Goal: Information Seeking & Learning: Learn about a topic

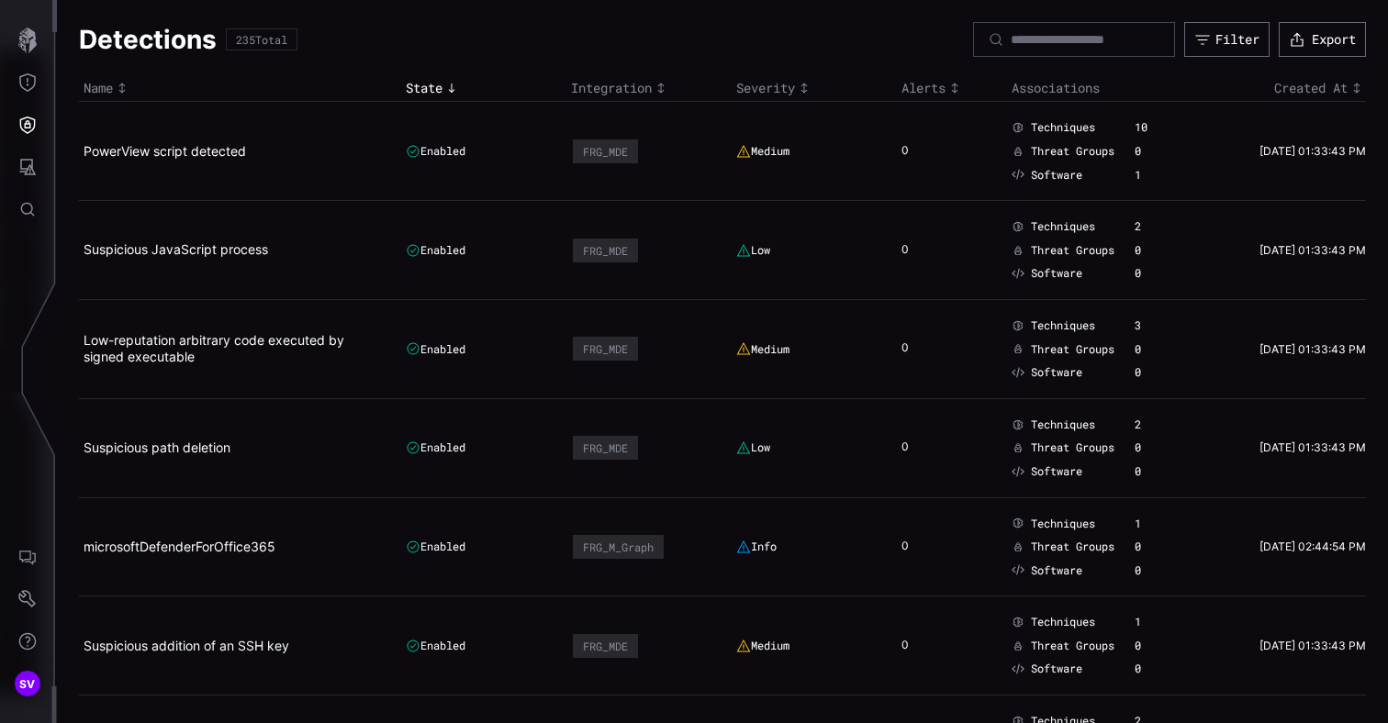
click at [141, 40] on h1 "Detections" at bounding box center [148, 39] width 138 height 33
click at [33, 77] on icon "Threat Exposure" at bounding box center [27, 82] width 18 height 18
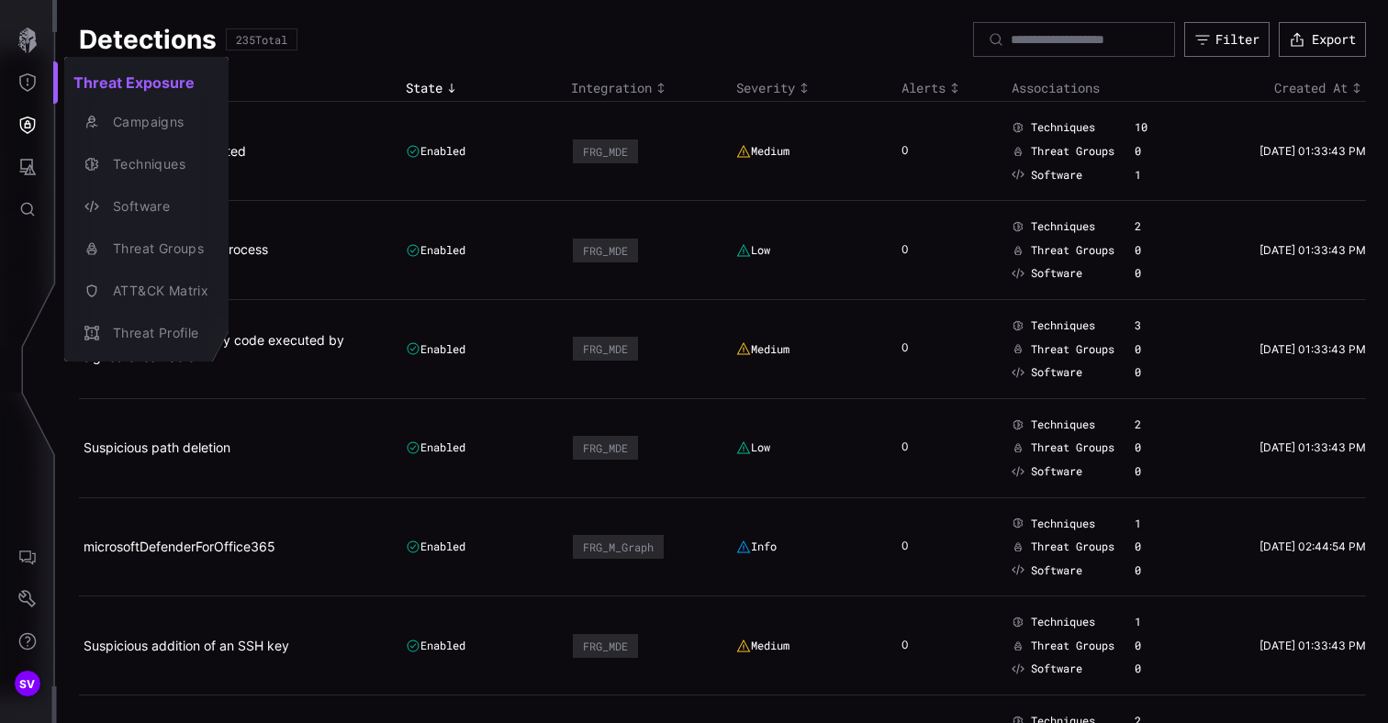
click at [29, 133] on div at bounding box center [694, 361] width 1388 height 723
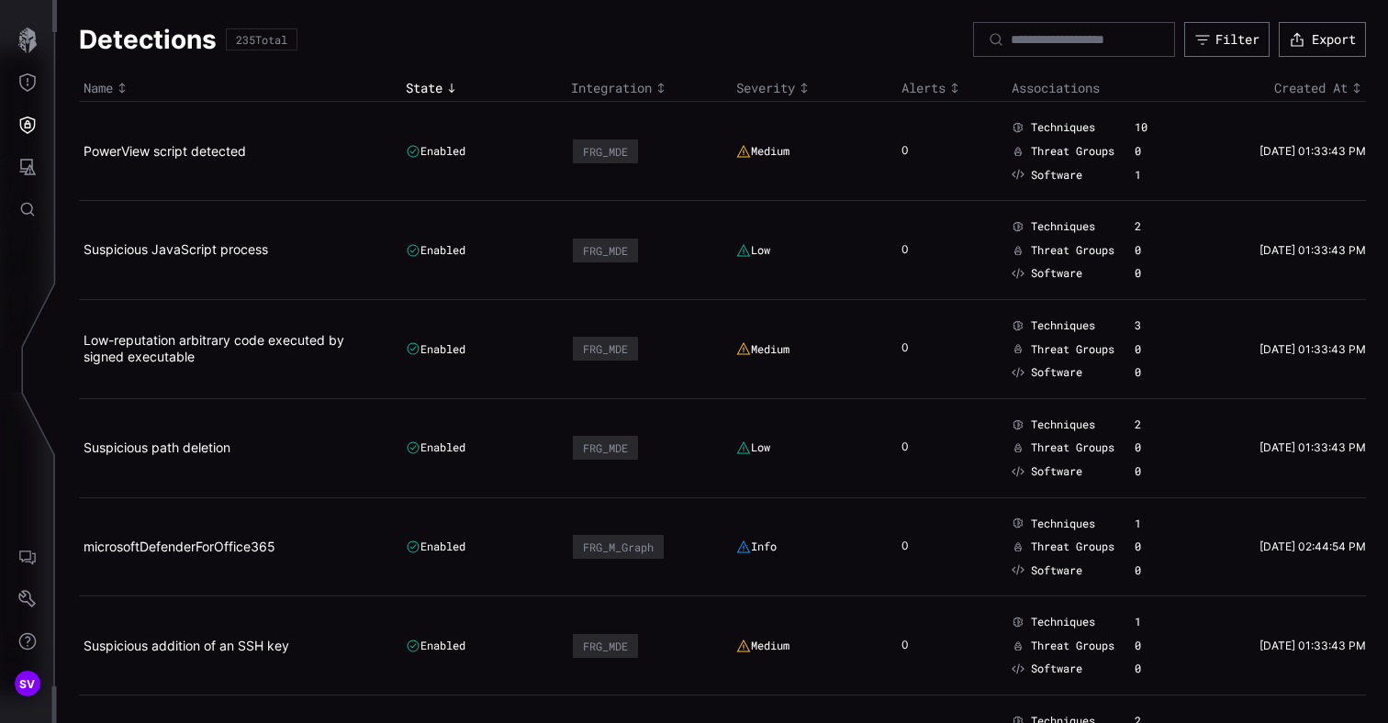
click at [29, 125] on icon "Defense Surface" at bounding box center [28, 125] width 16 height 17
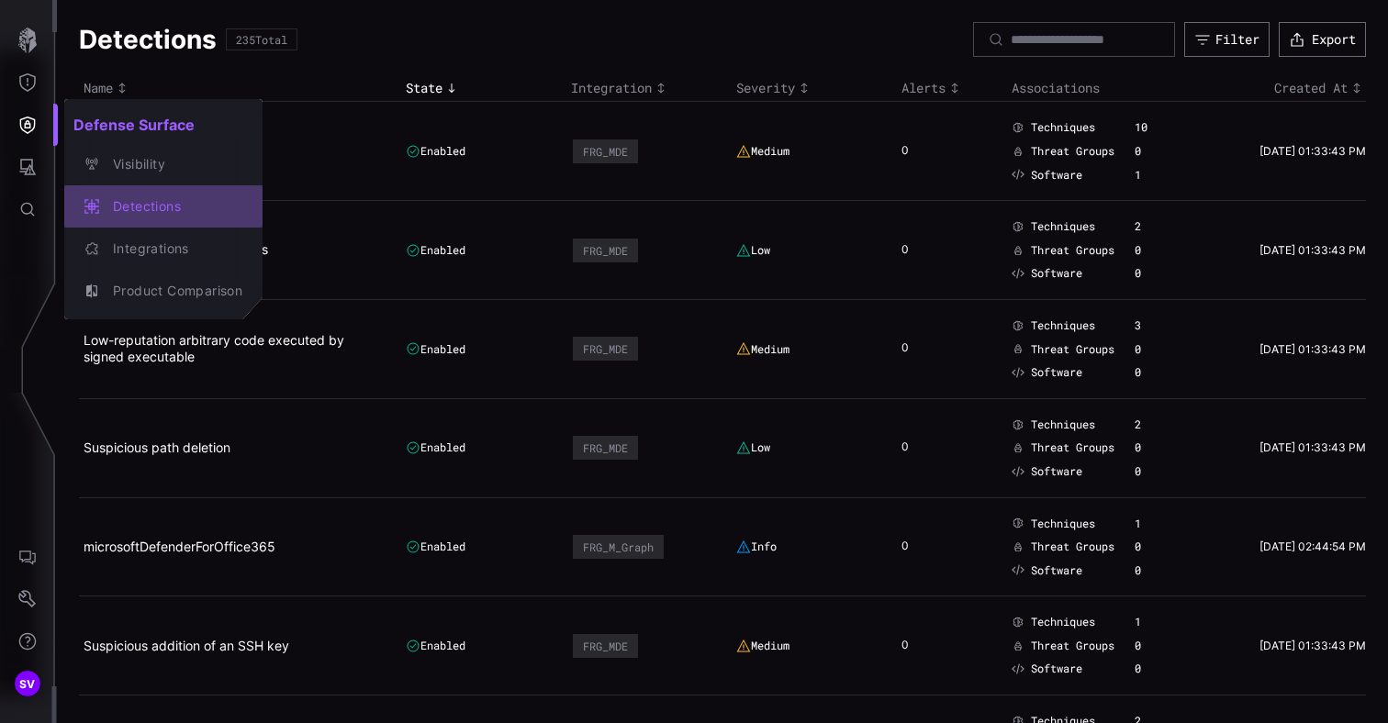
click at [159, 199] on div "Detections" at bounding box center [173, 206] width 139 height 23
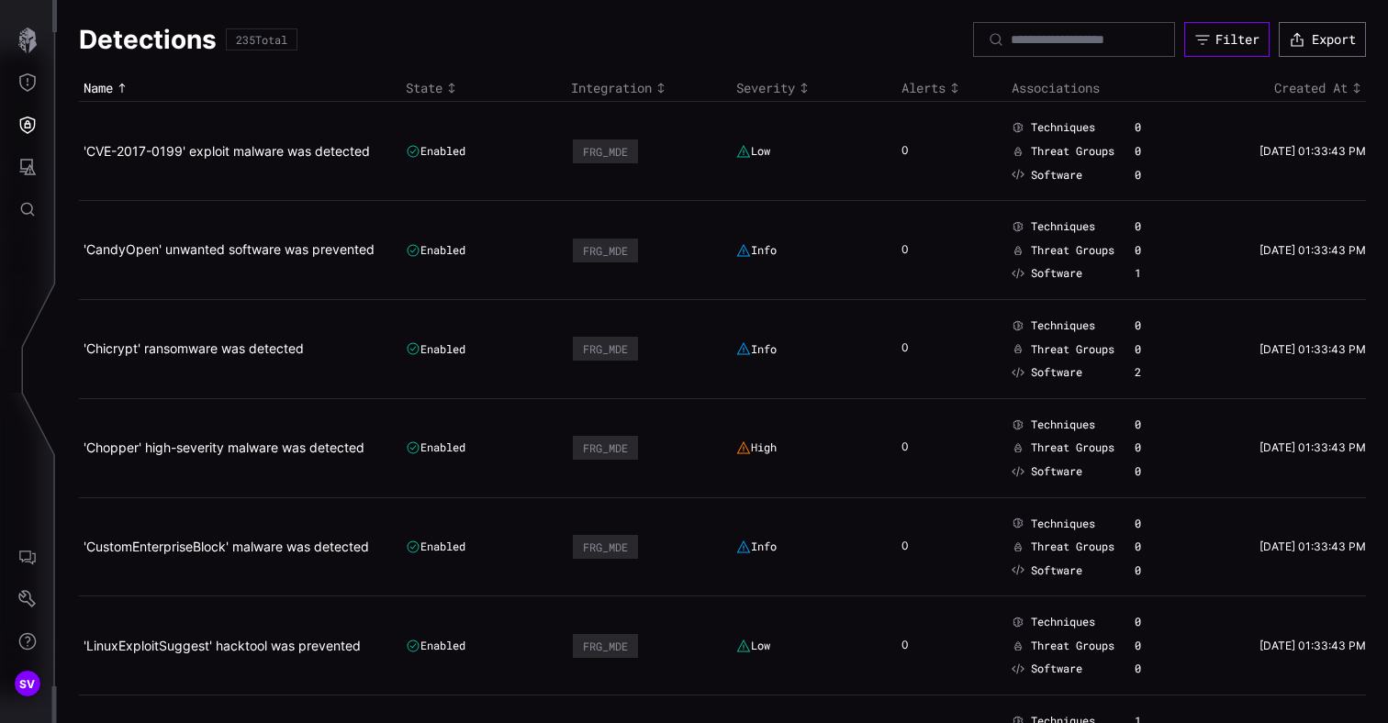
click at [1223, 47] on button "Filter" at bounding box center [1226, 39] width 85 height 35
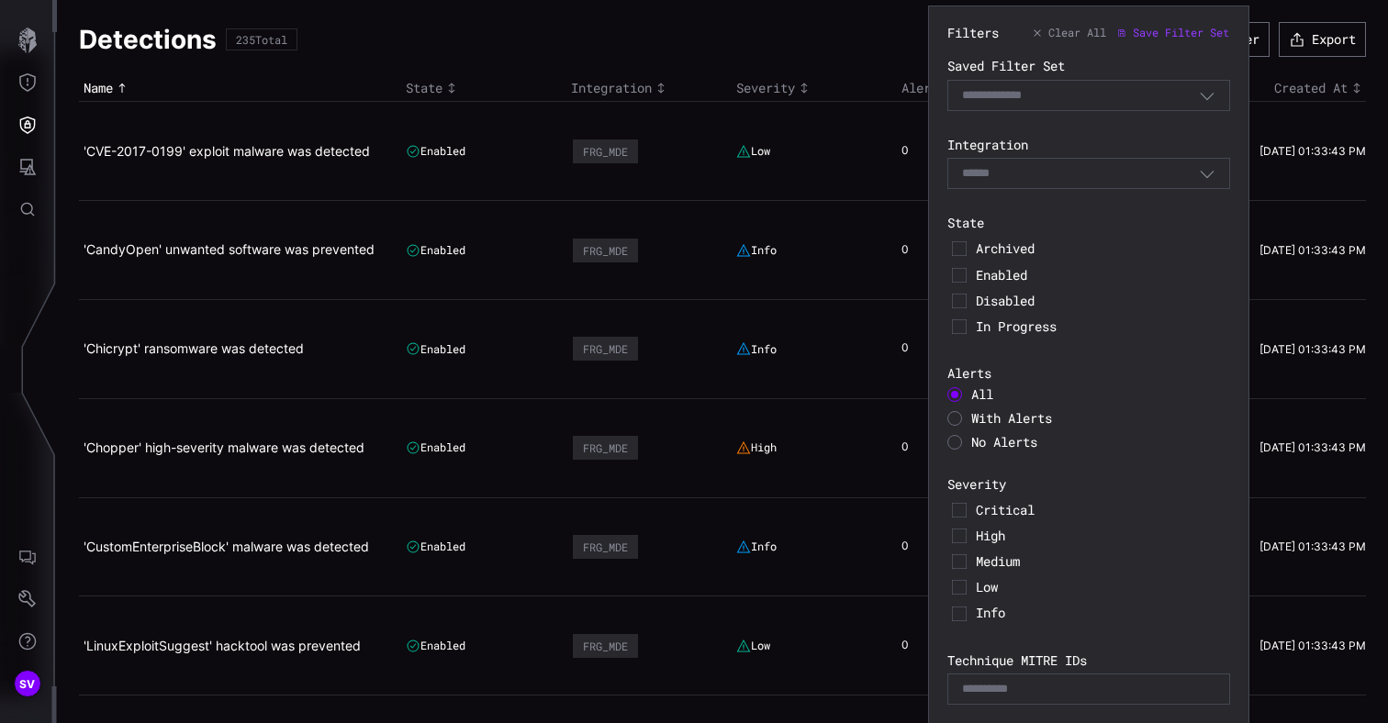
click at [983, 451] on div "Filters Clear All Save Filter Set Saved Filter Set Select Filter Integration Se…" at bounding box center [1088, 391] width 283 height 733
click at [984, 445] on span "No Alerts" at bounding box center [1004, 441] width 66 height 17
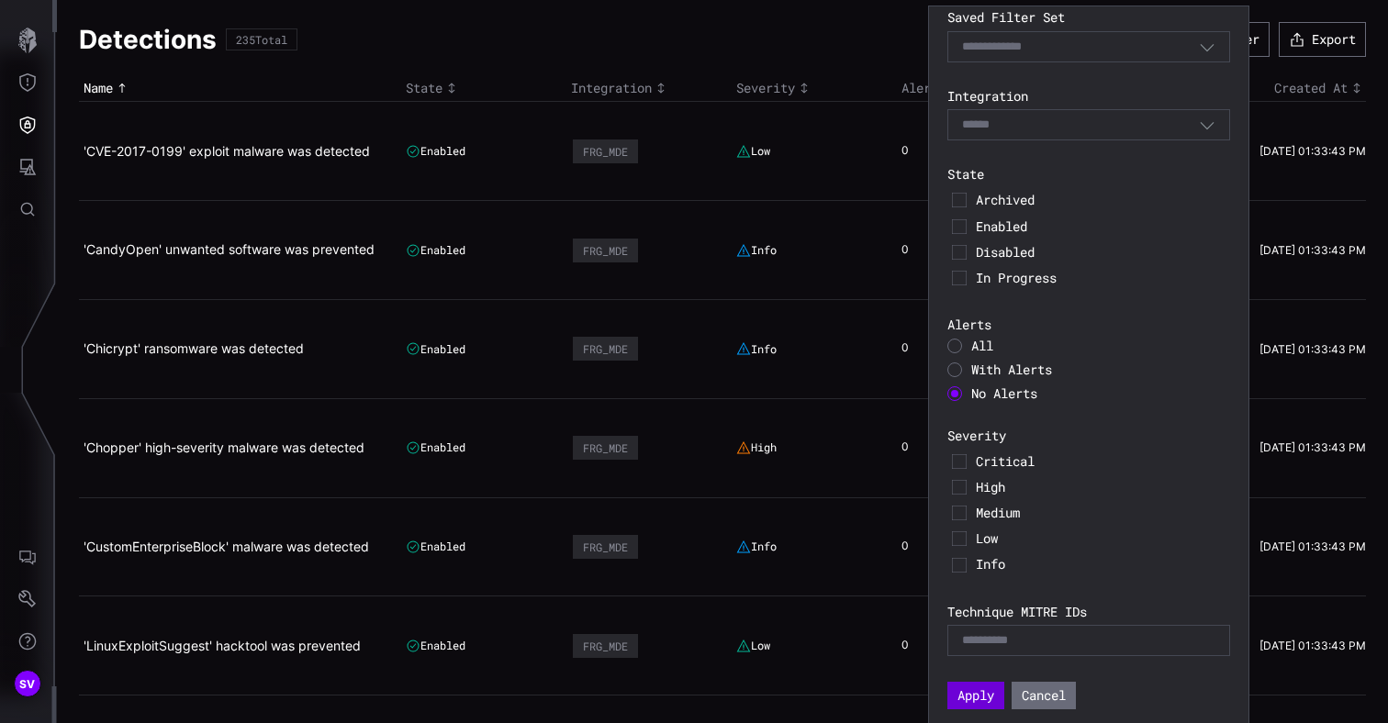
click at [976, 706] on button "Apply" at bounding box center [975, 696] width 57 height 28
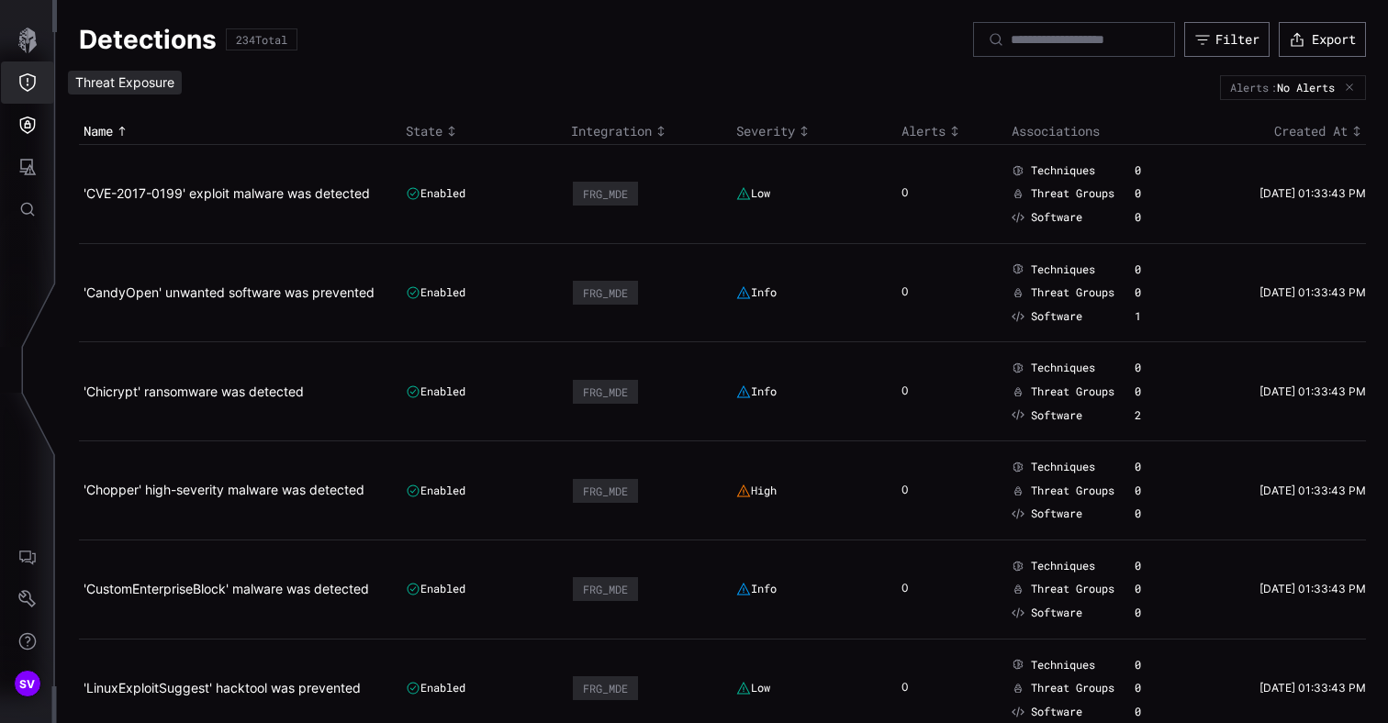
click at [32, 82] on icon "Threat Exposure" at bounding box center [27, 82] width 18 height 18
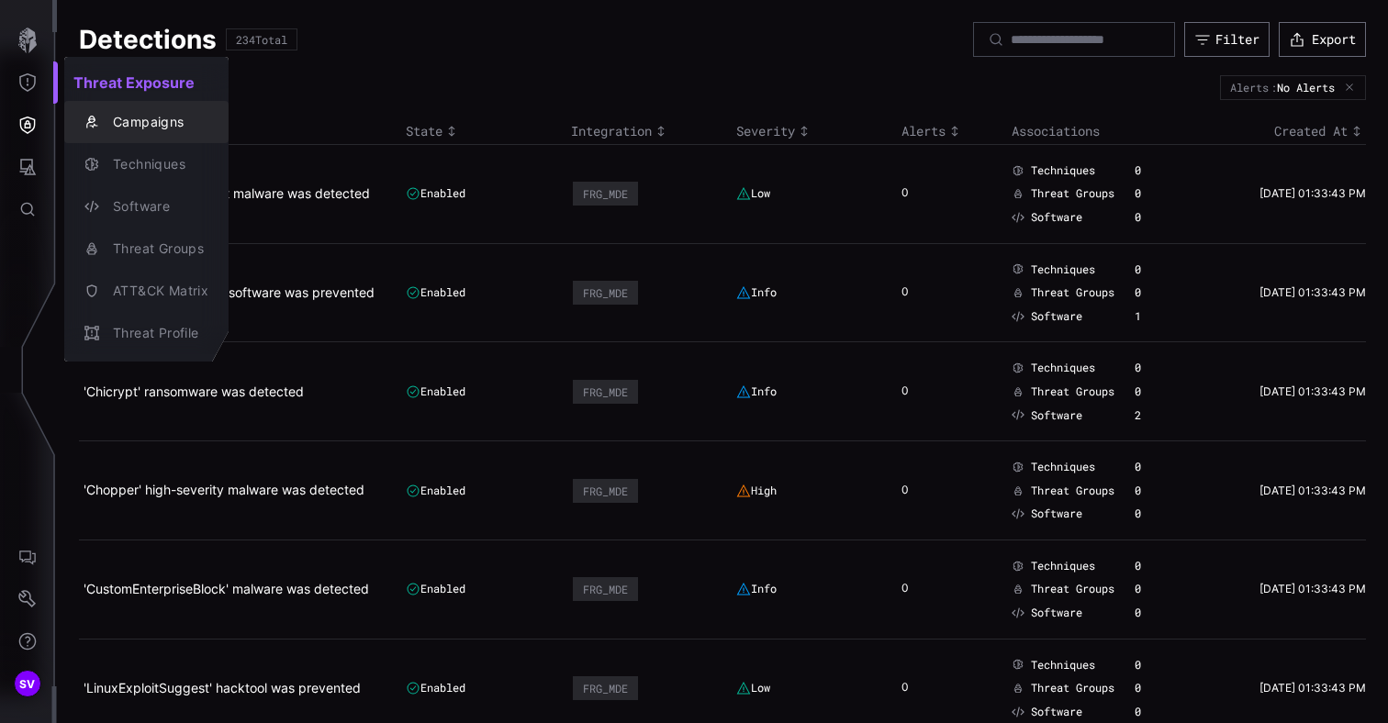
click at [139, 114] on div "Campaigns" at bounding box center [156, 122] width 105 height 23
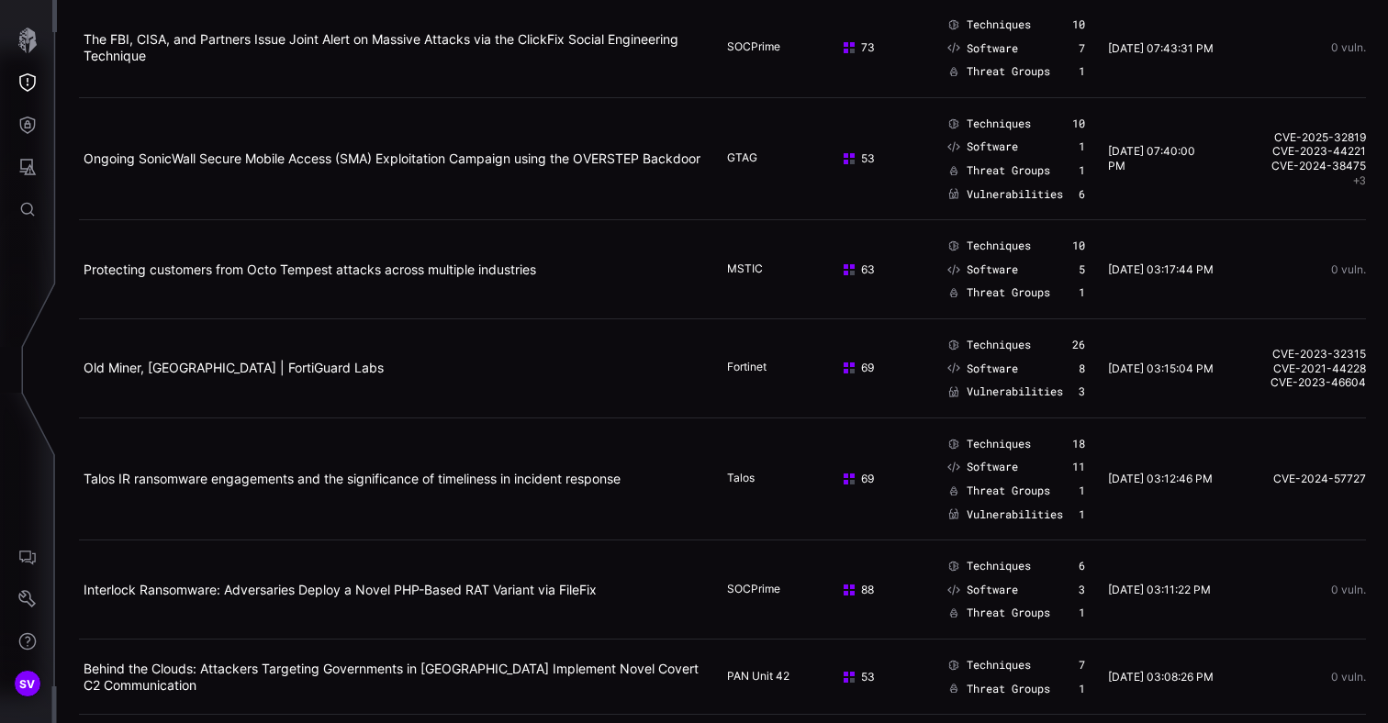
scroll to position [883, 0]
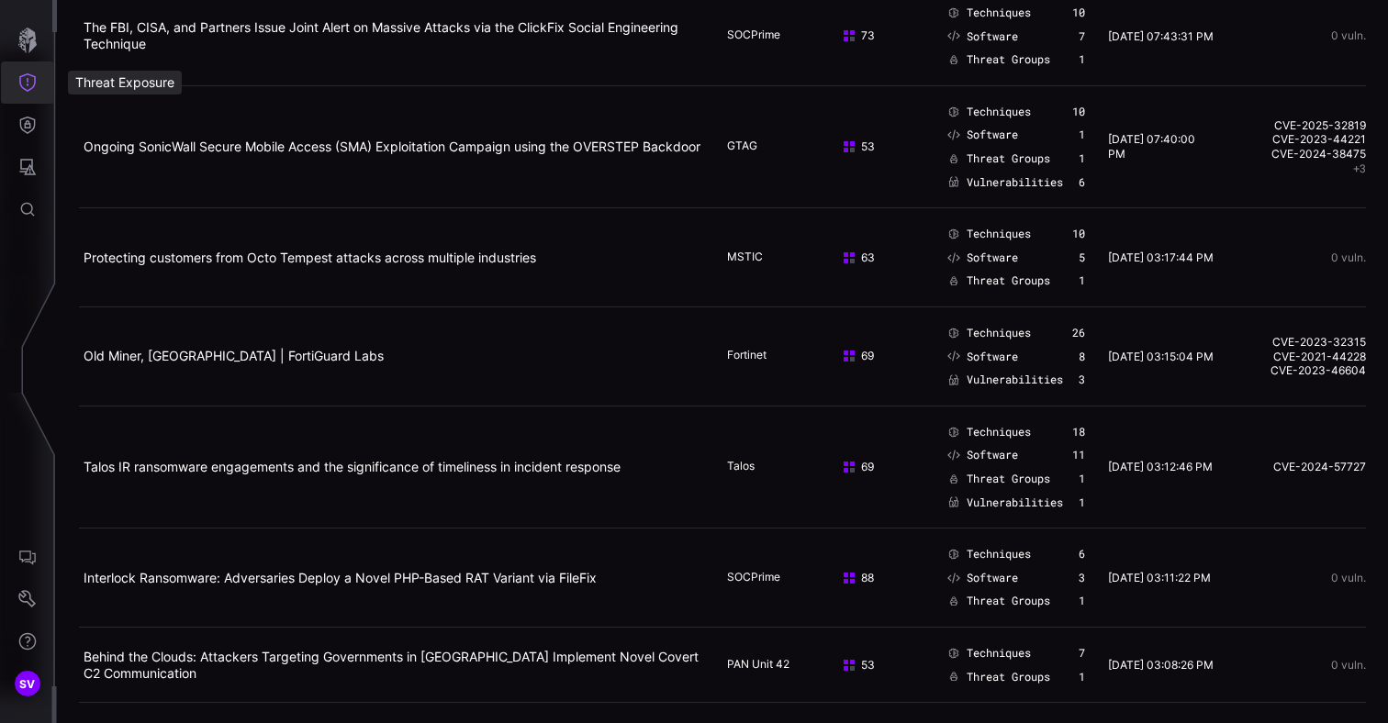
click at [16, 82] on button "Threat Exposure" at bounding box center [27, 82] width 53 height 42
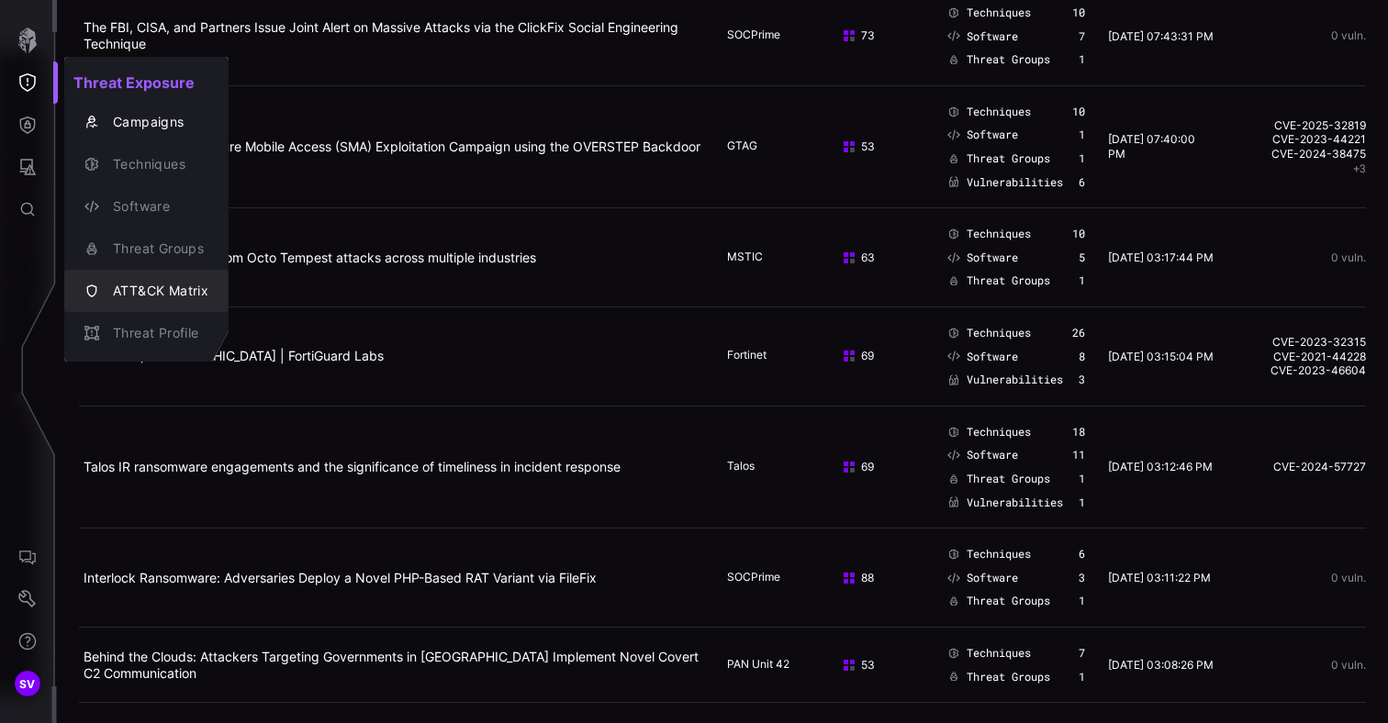
click at [140, 296] on div "ATT&CK Matrix" at bounding box center [156, 291] width 105 height 23
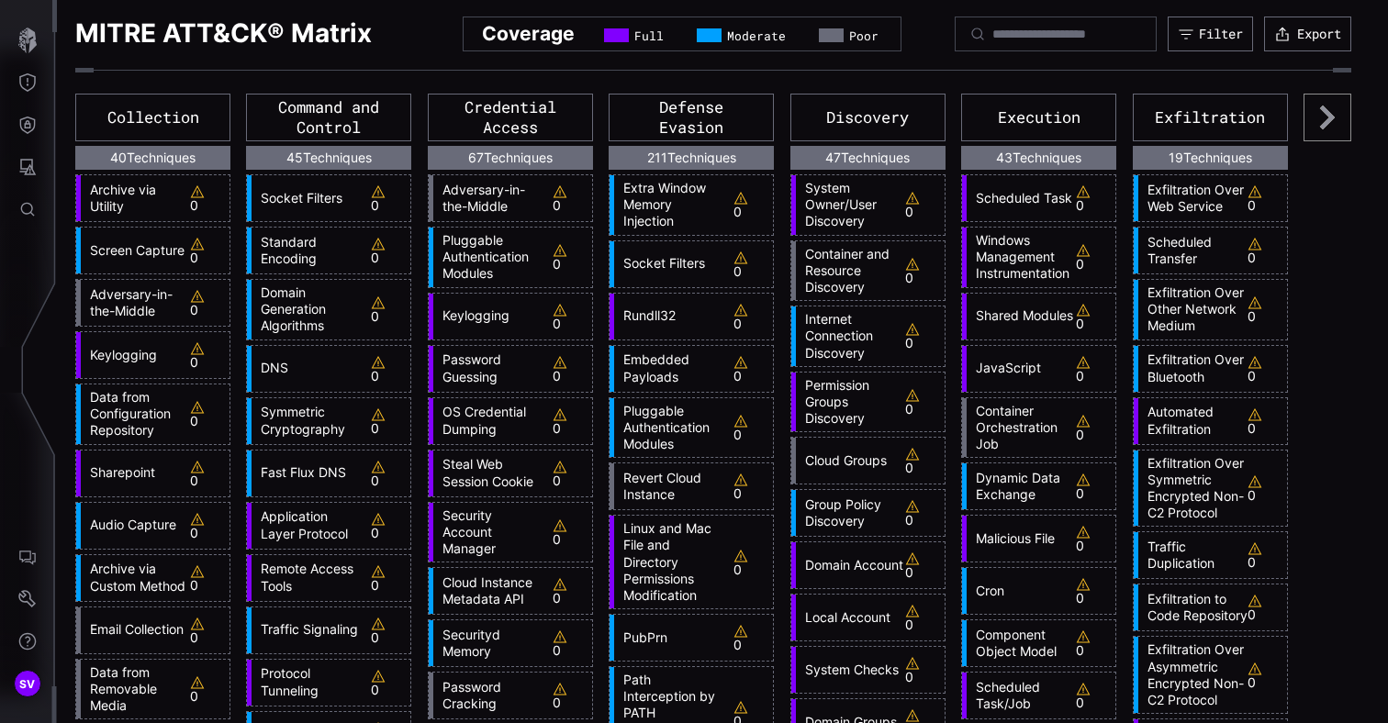
click at [471, 310] on link "Keylogging" at bounding box center [487, 315] width 109 height 17
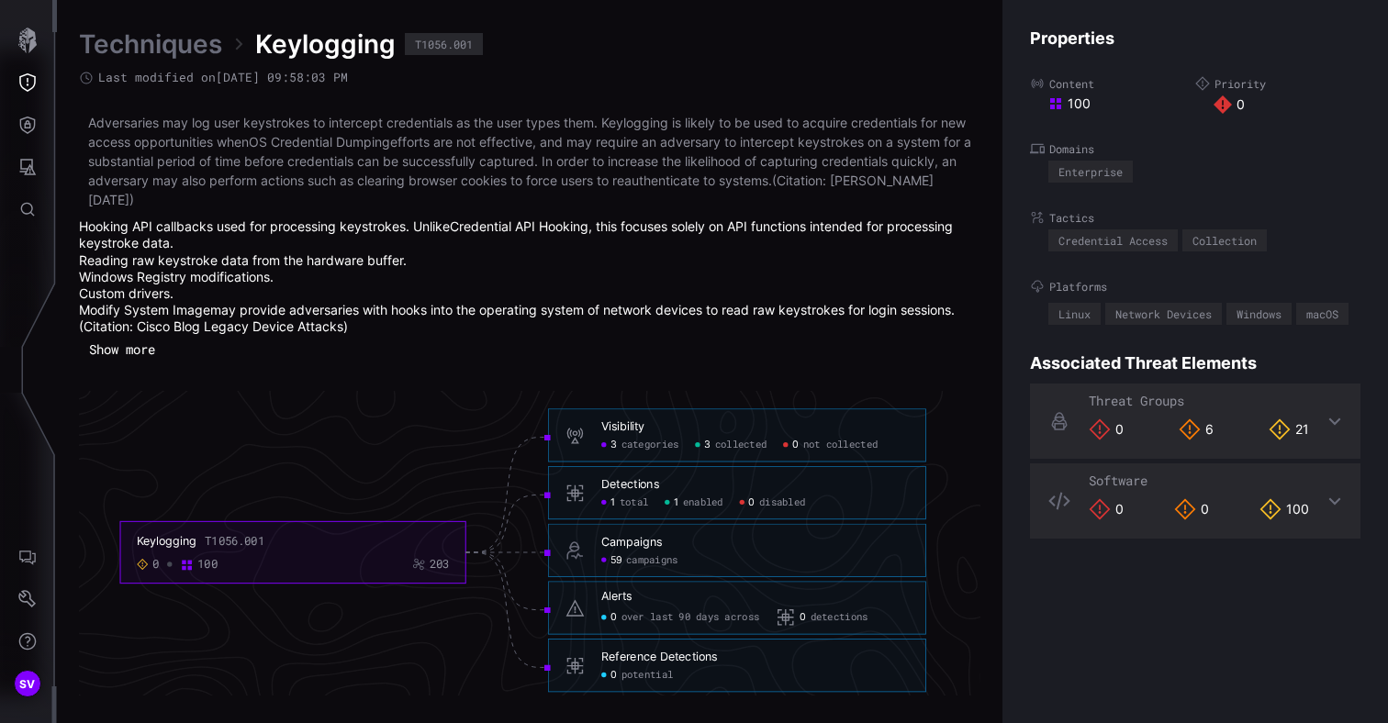
scroll to position [3979, 932]
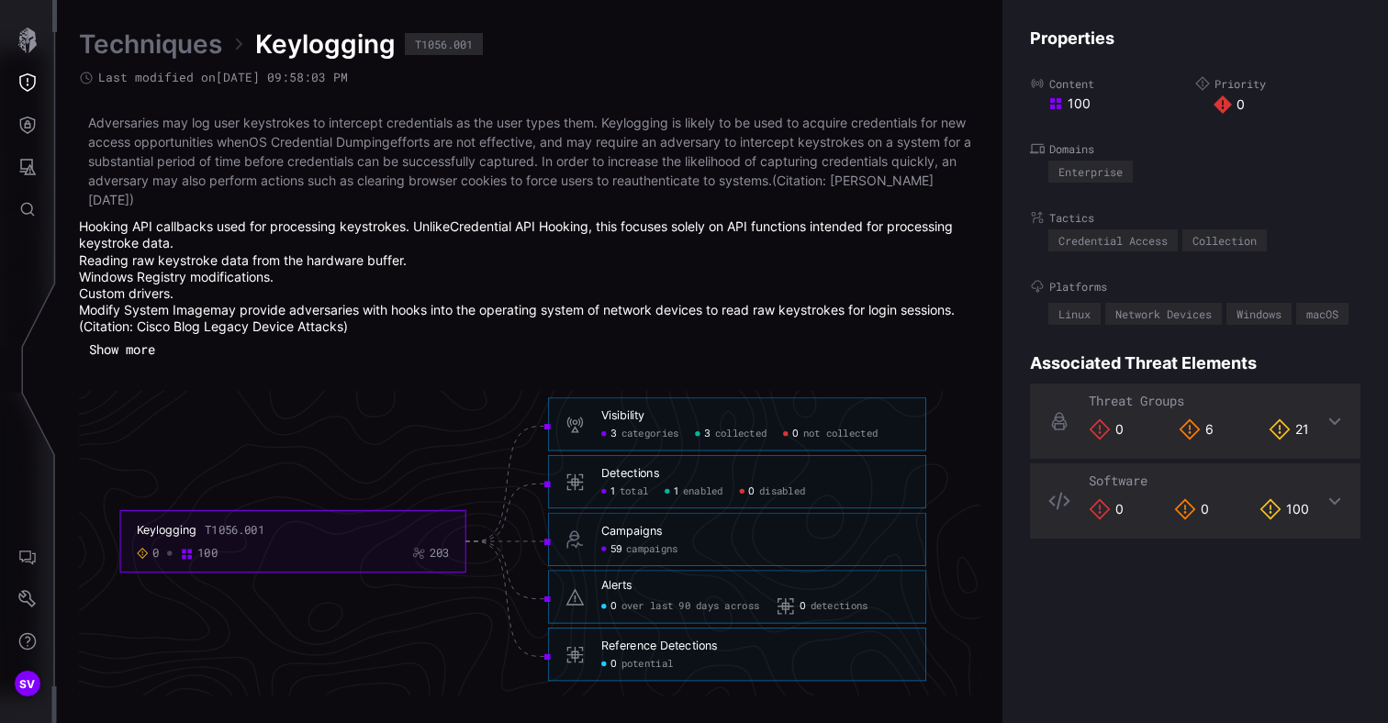
click at [744, 479] on h6 "Detections" at bounding box center [754, 472] width 307 height 15
click at [636, 471] on div "Detections" at bounding box center [630, 472] width 58 height 15
click at [639, 493] on span "total" at bounding box center [633, 491] width 28 height 13
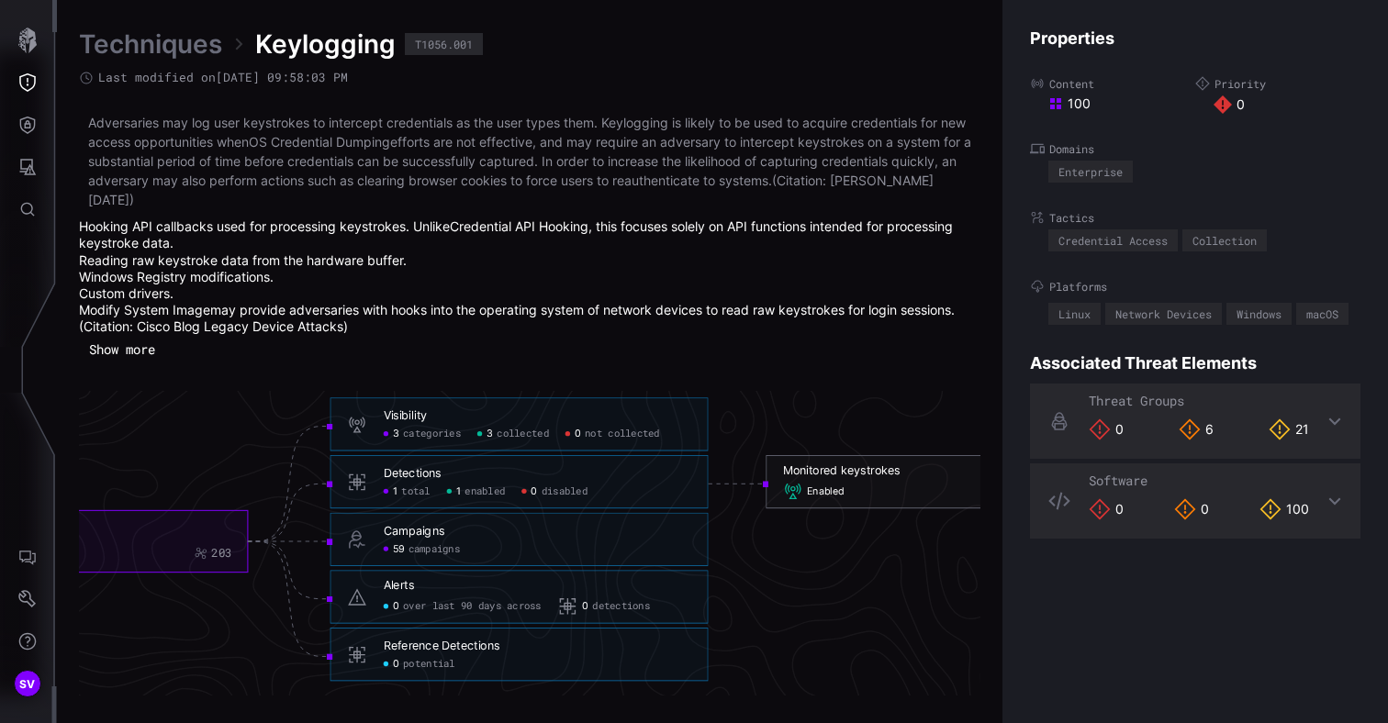
click at [898, 485] on div "Enabled FRG_MDE" at bounding box center [954, 491] width 343 height 20
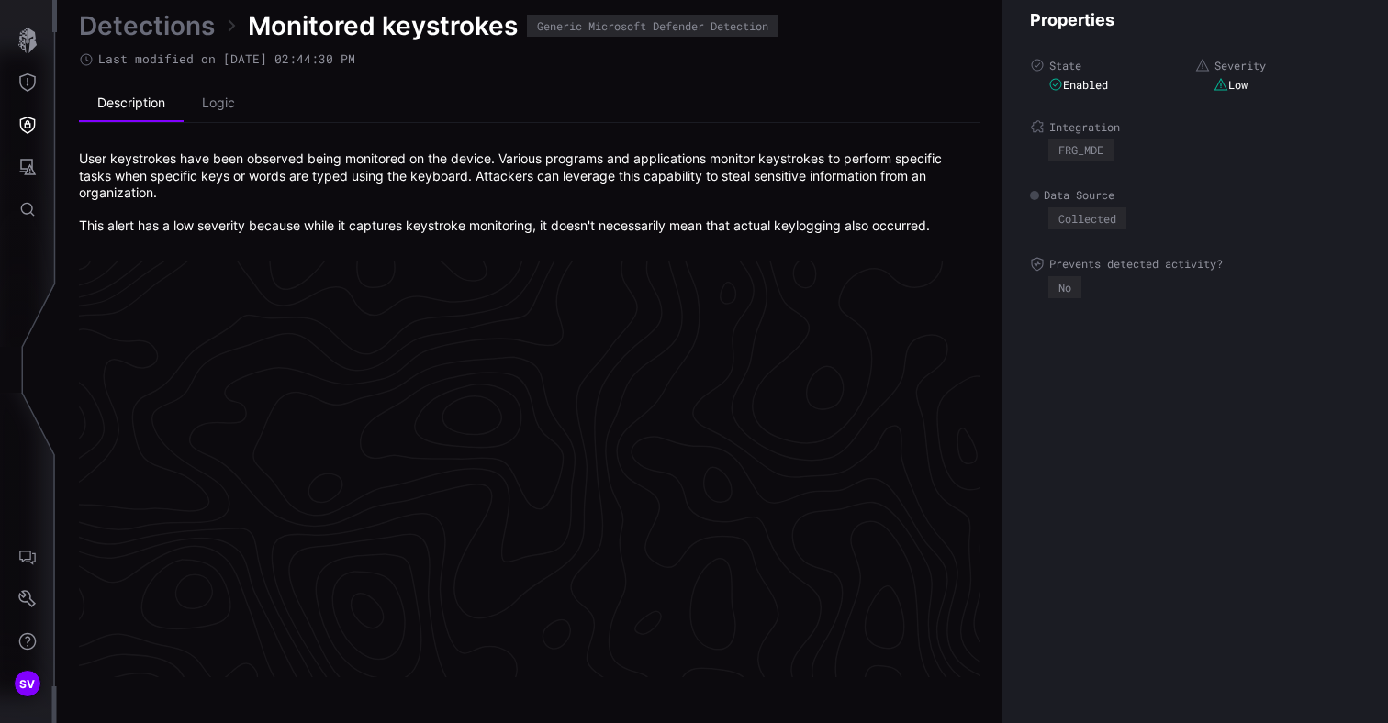
scroll to position [3929, 932]
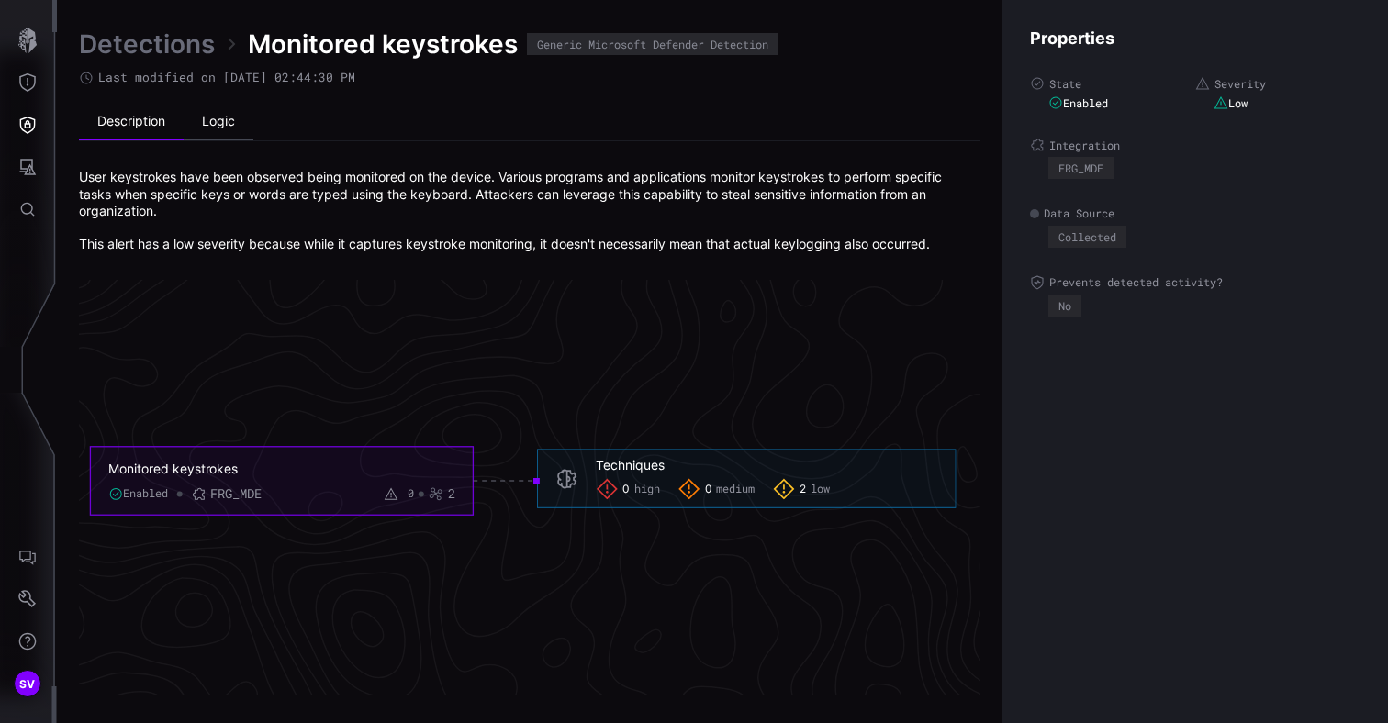
click at [221, 123] on li "Logic" at bounding box center [219, 122] width 70 height 37
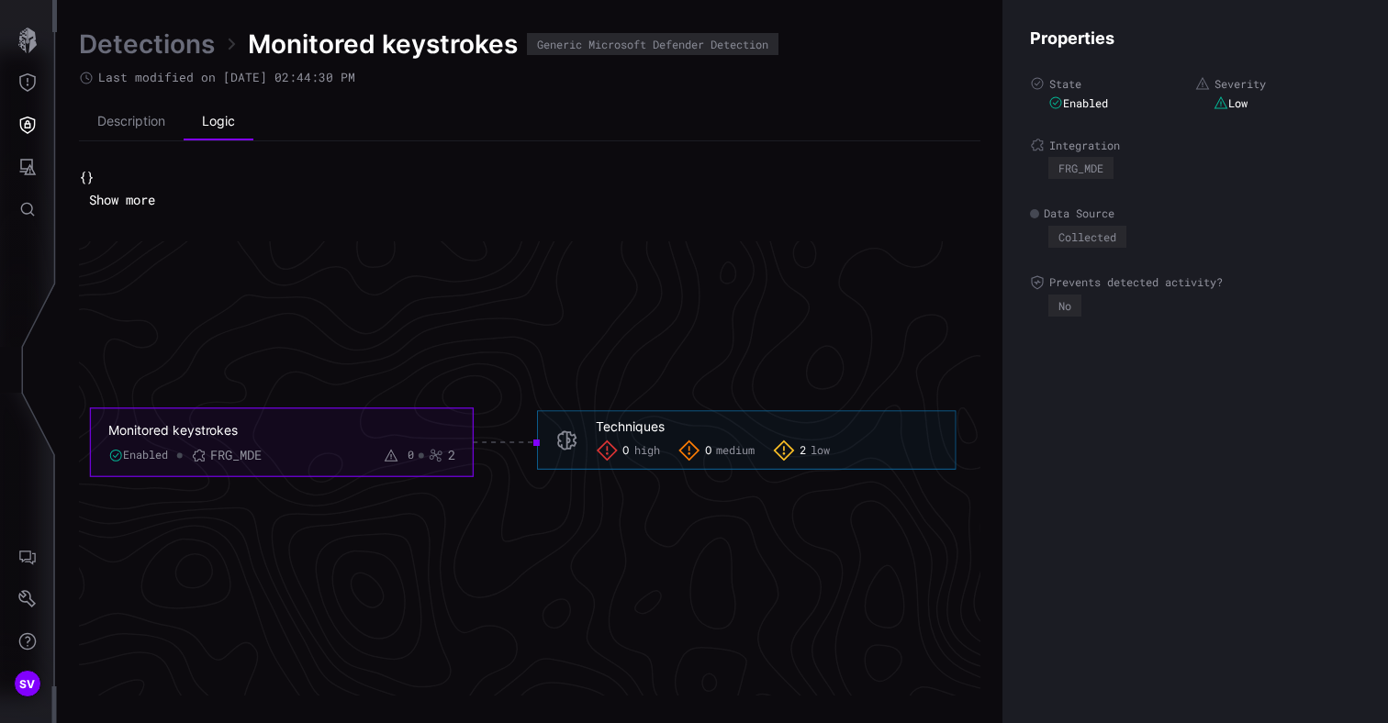
click at [125, 200] on button "Show more" at bounding box center [122, 200] width 86 height 28
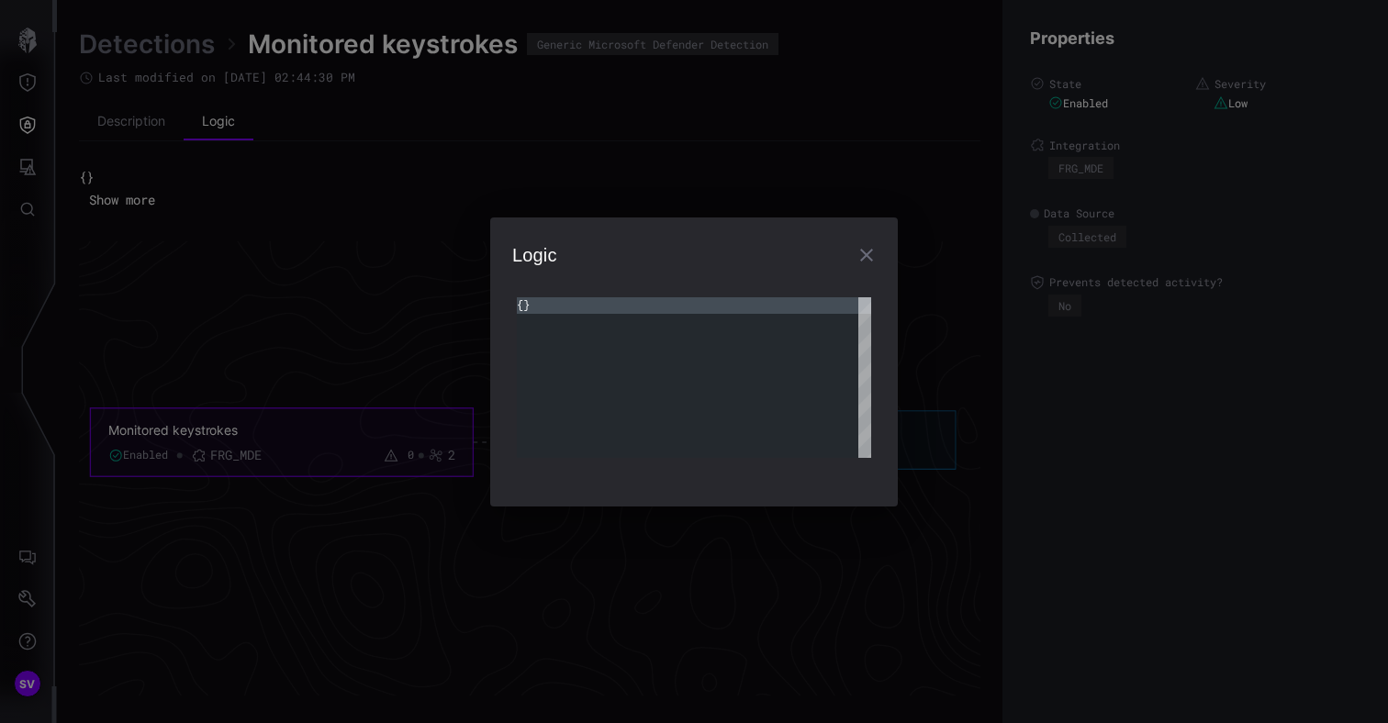
click at [867, 253] on icon "button" at bounding box center [866, 255] width 13 height 13
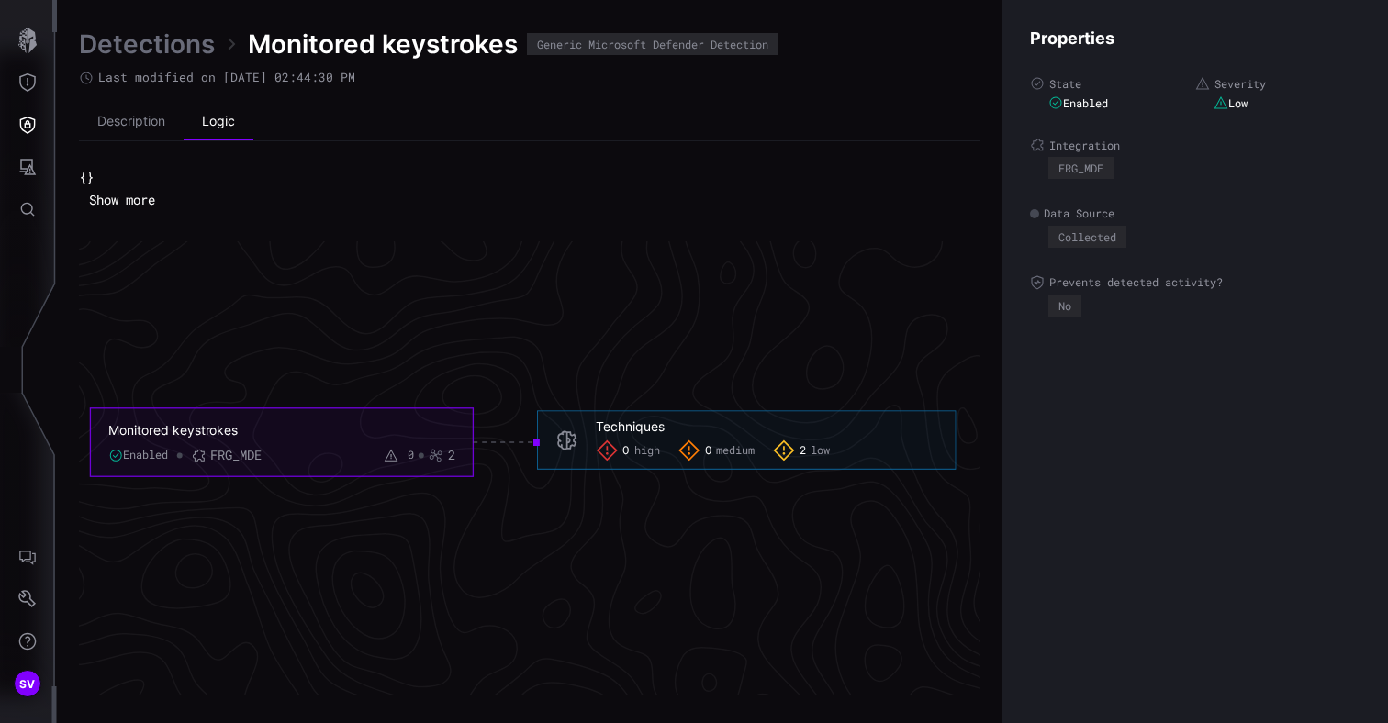
click at [393, 262] on icon "Monitored keystrokes Enabled FRG_MDE 0 2 Techniques 0 high 0 medium 2 low Techn…" at bounding box center [523, 442] width 2753 height 8259
click at [151, 133] on li "Description" at bounding box center [131, 122] width 105 height 37
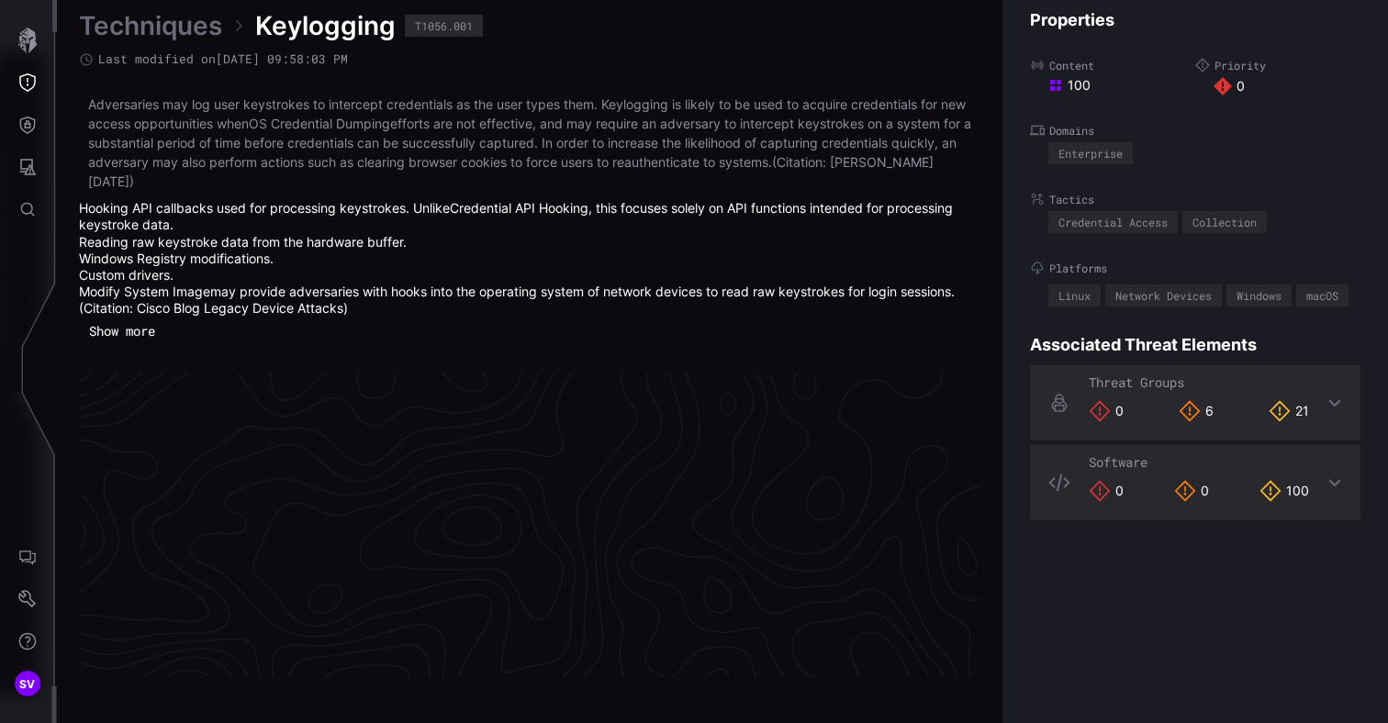
scroll to position [3984, 932]
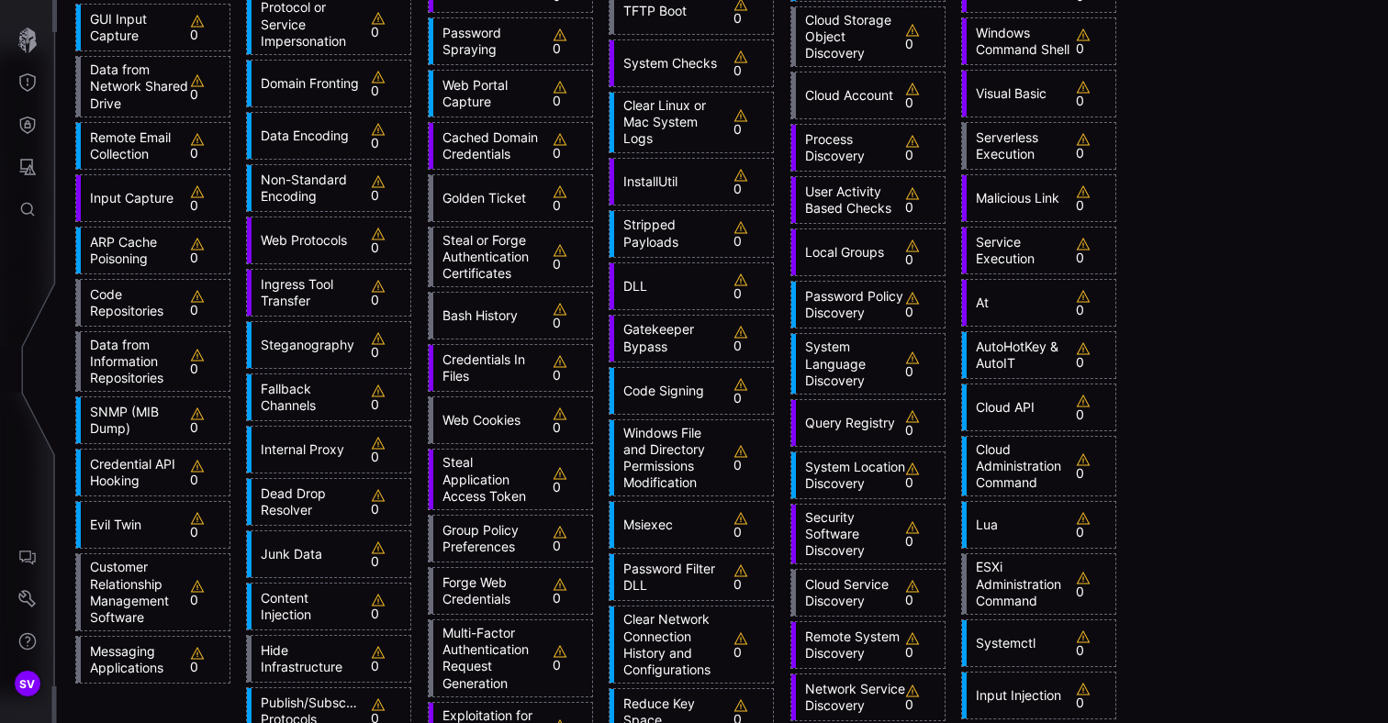
scroll to position [1665, 0]
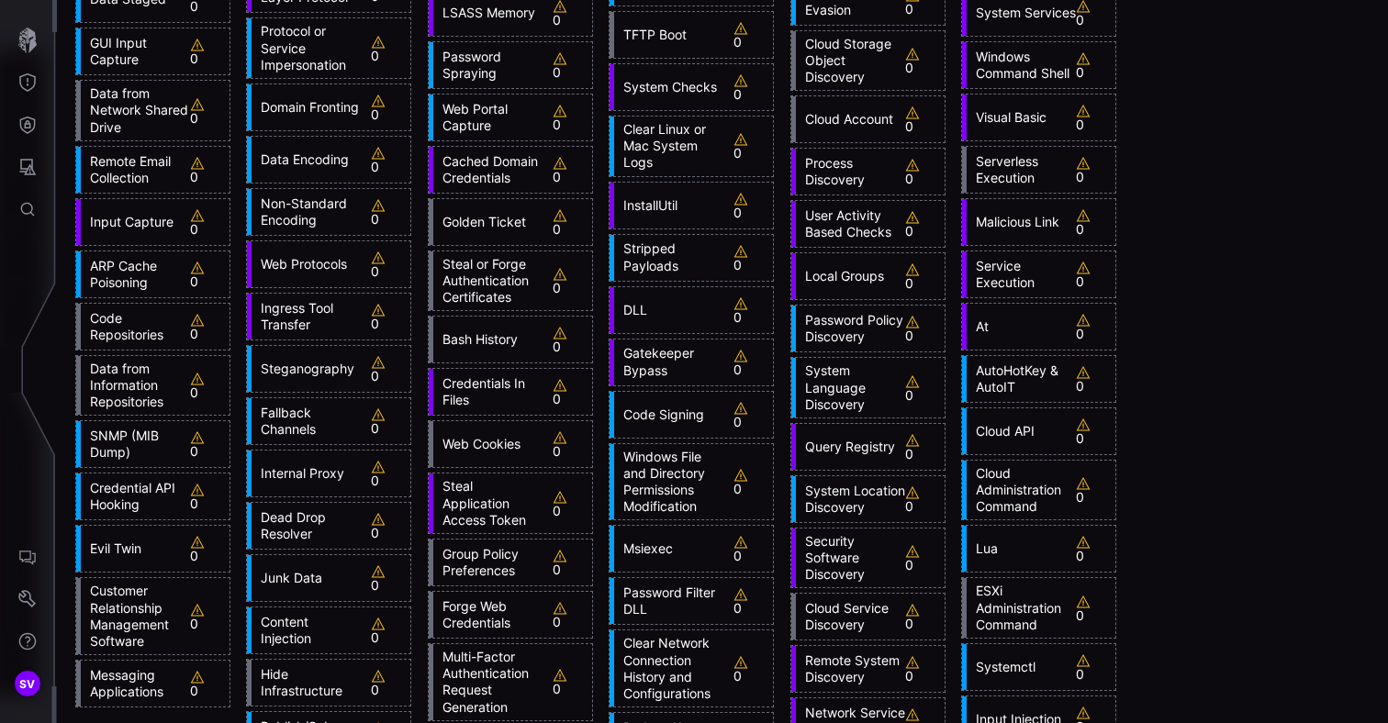
click at [509, 397] on link "Credentials In Files" at bounding box center [487, 391] width 109 height 33
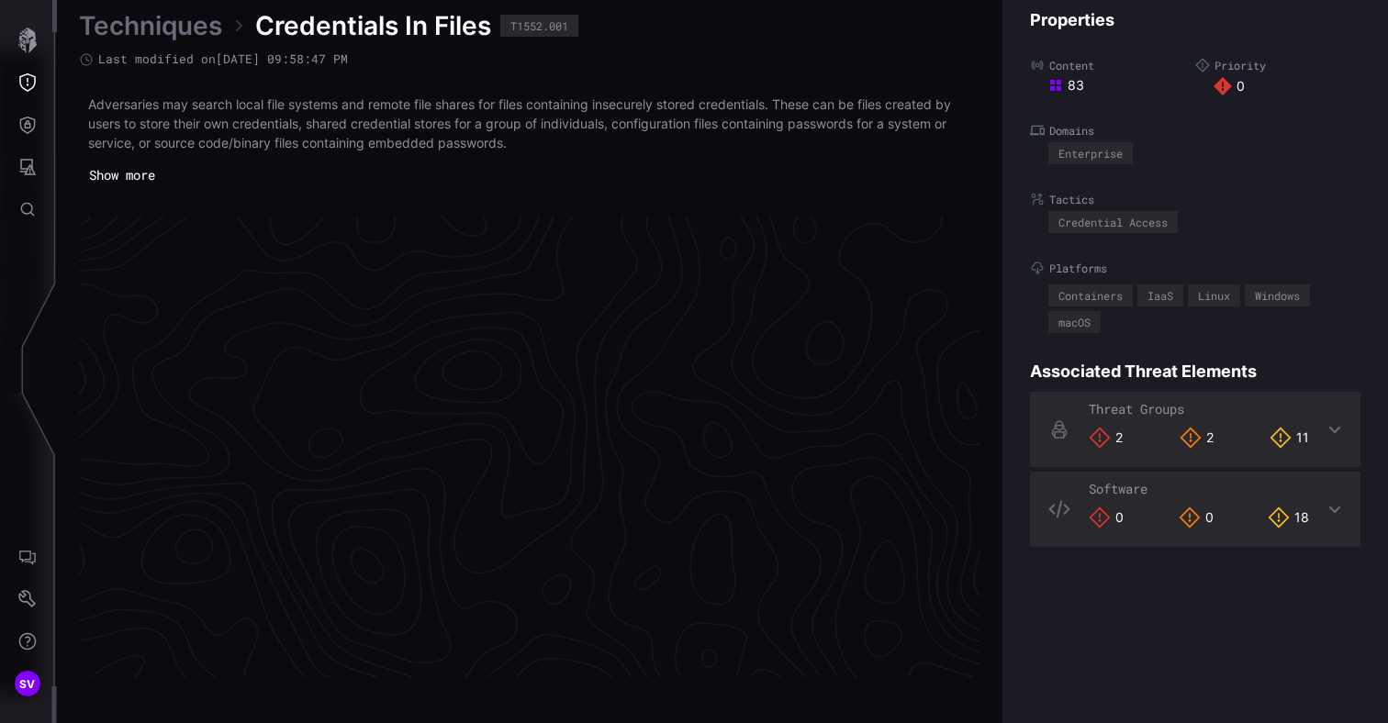
scroll to position [3907, 932]
